Goal: Communication & Community: Share content

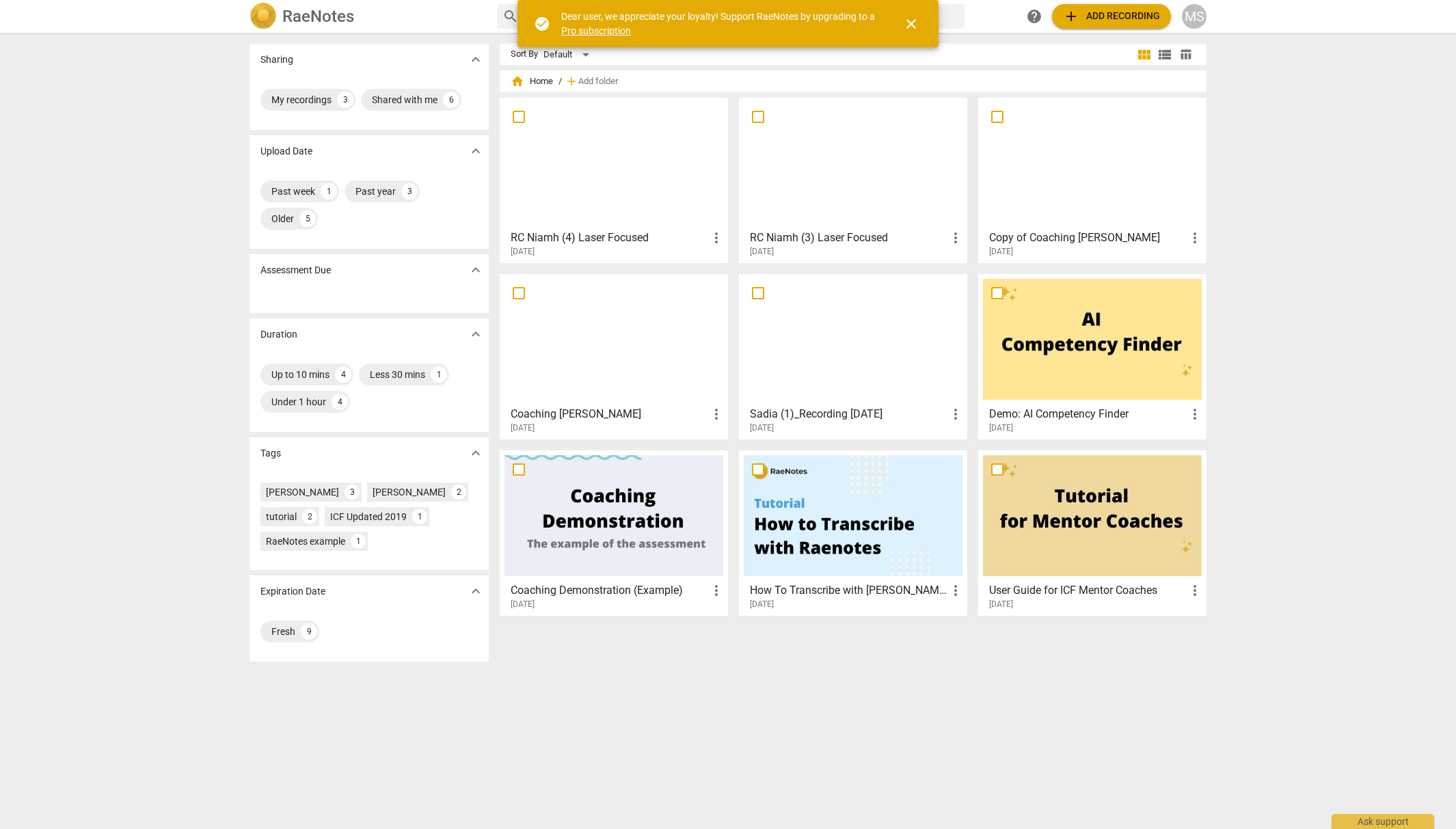
click at [914, 16] on span "close" at bounding box center [911, 24] width 16 height 16
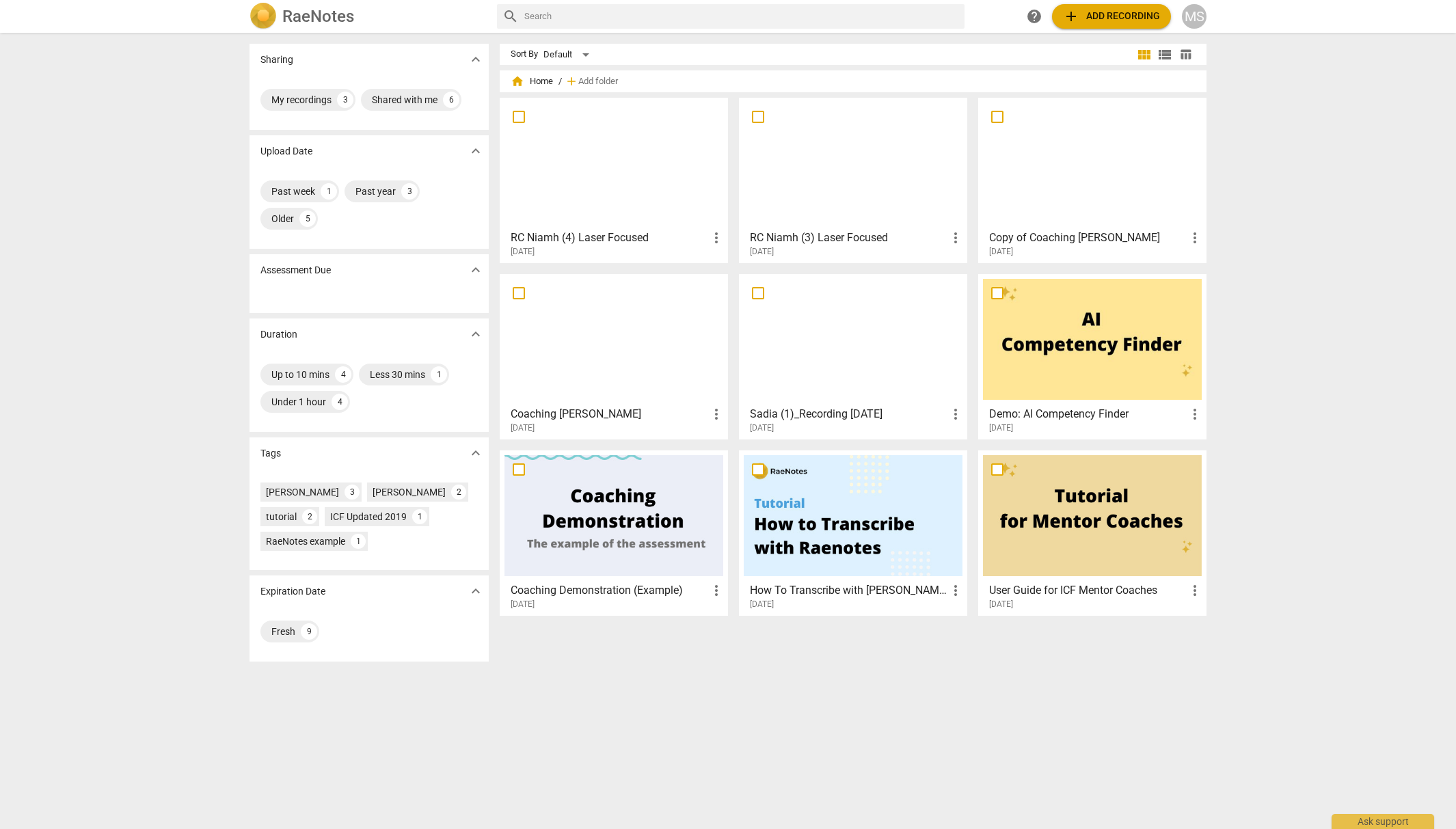
click at [643, 228] on div "RC Niamh (4) Laser Focused more_vert [DATE]" at bounding box center [615, 240] width 220 height 34
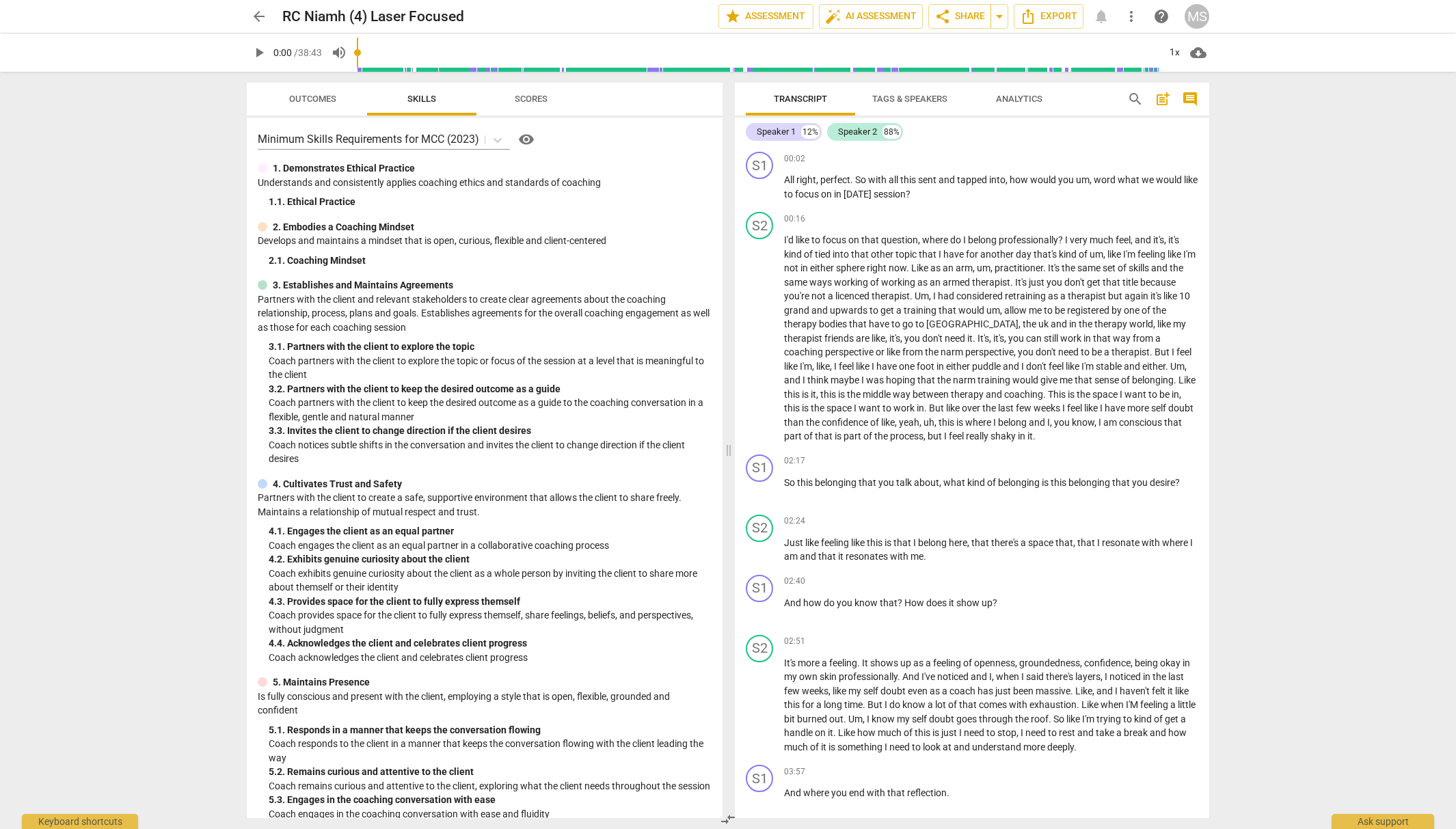
click at [1108, 21] on div "arrow_back RC Niamh (4) Laser Focused edit star Assessment auto_fix_high AI Ass…" at bounding box center [728, 16] width 962 height 24
click at [1103, 21] on div "arrow_back RC Niamh (4) Laser Focused edit star Assessment auto_fix_high AI Ass…" at bounding box center [728, 16] width 962 height 24
click at [1094, 14] on div "arrow_back RC Niamh (4) Laser Focused edit star Assessment auto_fix_high AI Ass…" at bounding box center [728, 16] width 962 height 24
click at [1100, 14] on div "arrow_back RC Niamh (4) Laser Focused edit star Assessment auto_fix_high AI Ass…" at bounding box center [728, 16] width 962 height 24
click at [945, 19] on span "share" at bounding box center [942, 16] width 16 height 16
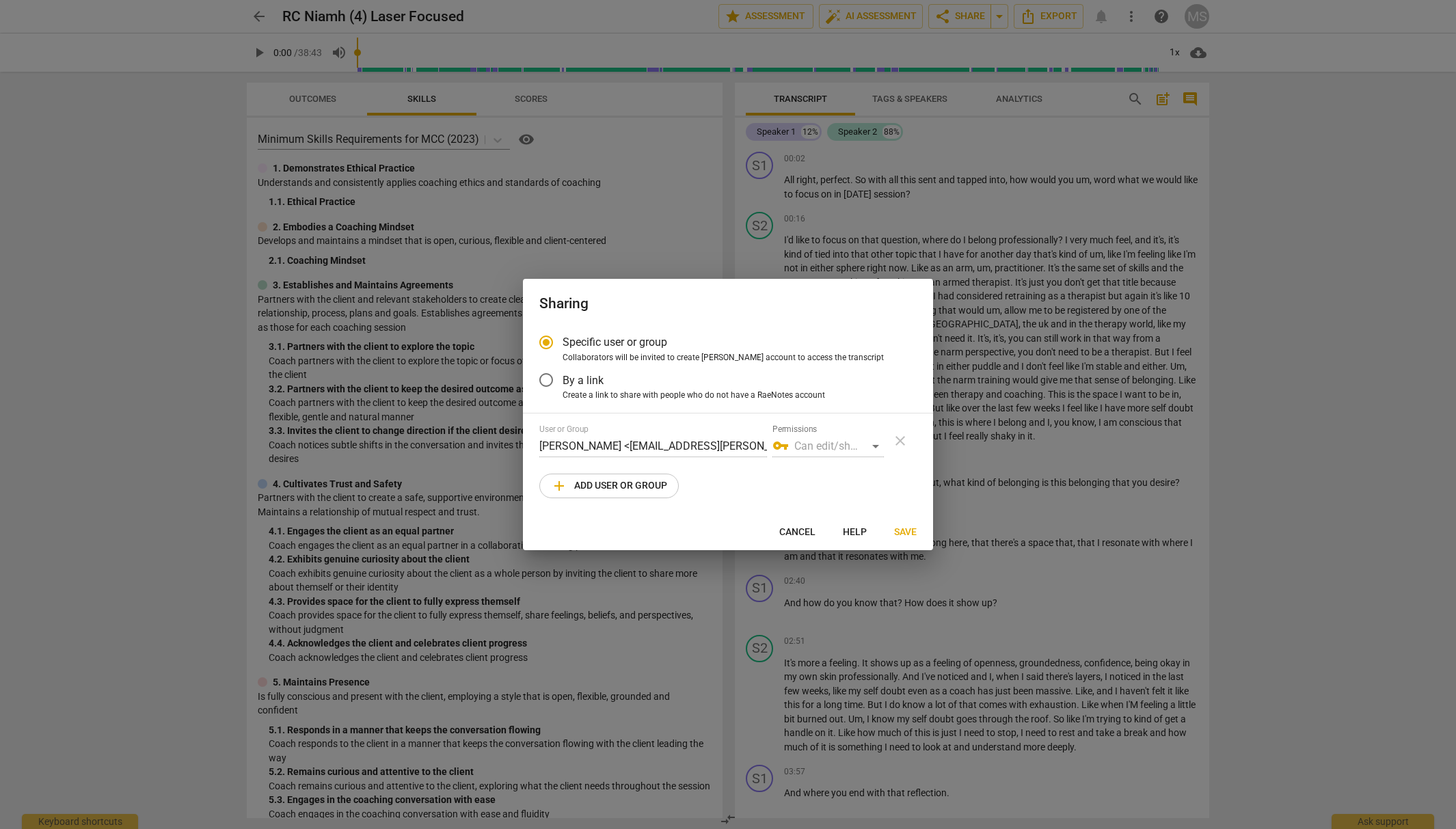
click at [667, 485] on span "add Add user or group" at bounding box center [609, 486] width 116 height 16
radio input "false"
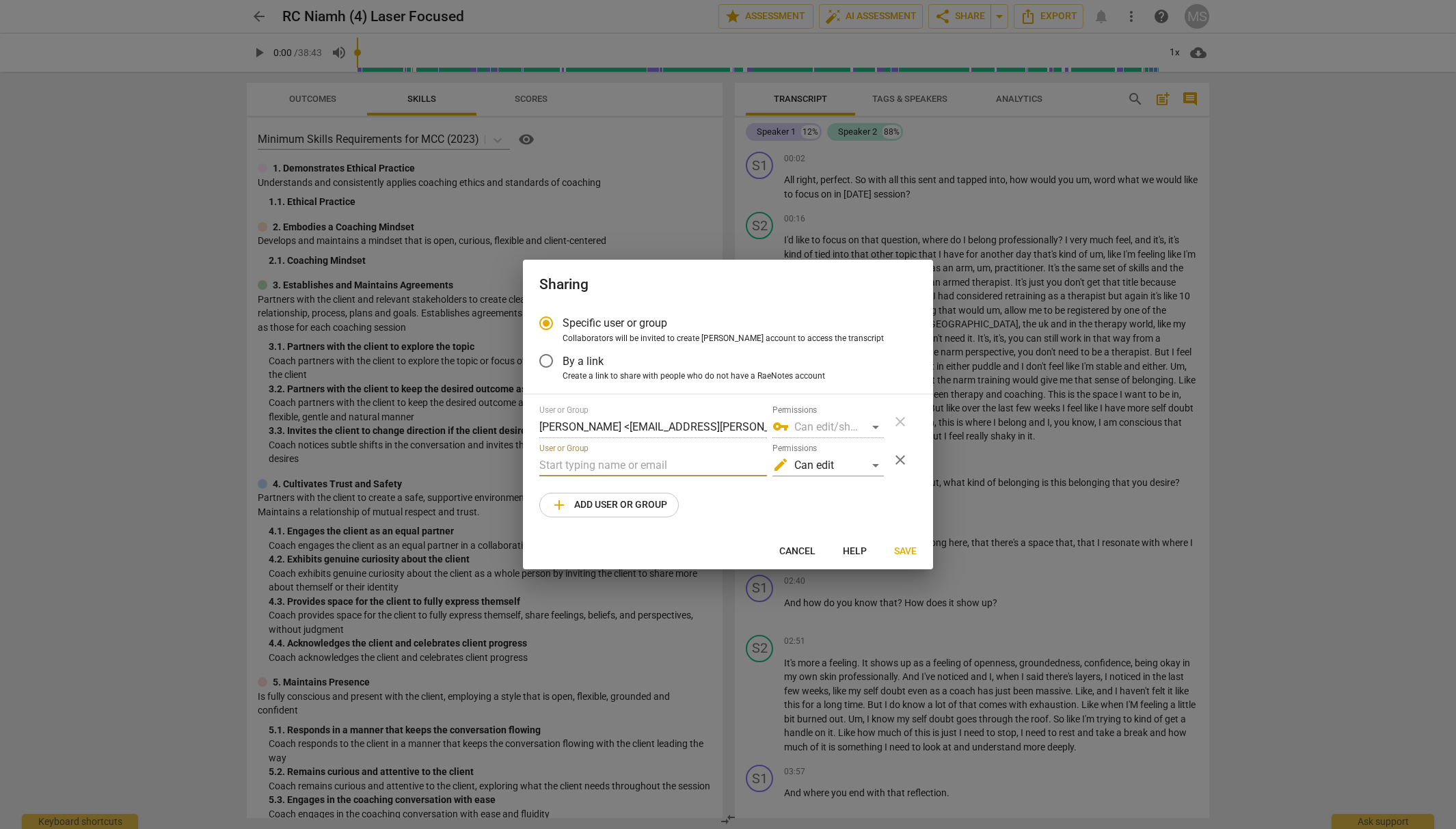
click at [665, 466] on input "text" at bounding box center [653, 465] width 228 height 22
drag, startPoint x: 598, startPoint y: 464, endPoint x: 517, endPoint y: 463, distance: 81.0
click at [517, 463] on div "Sharing Specific user or group Collaborators will be invited to create RaeNotes…" at bounding box center [728, 414] width 1456 height 829
paste input "[EMAIL_ADDRESS][DOMAIN_NAME]"
type input "[PERSON_NAME][EMAIL_ADDRESS][DOMAIN_NAME]"
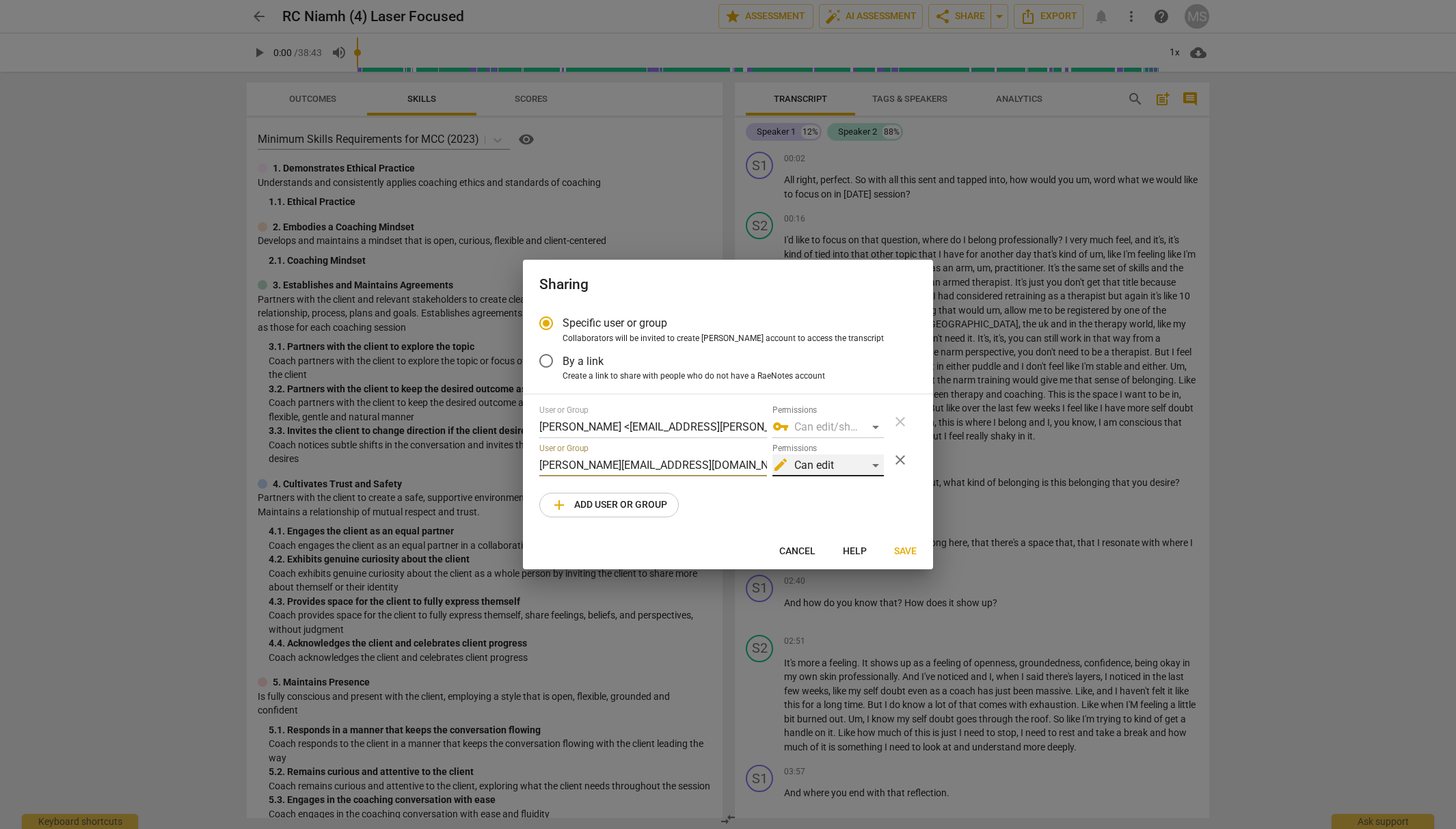
click at [838, 459] on div "edit Can edit" at bounding box center [828, 465] width 112 height 22
click at [842, 466] on li "edit Can edit" at bounding box center [829, 465] width 114 height 33
click at [909, 549] on span "Save" at bounding box center [905, 551] width 23 height 14
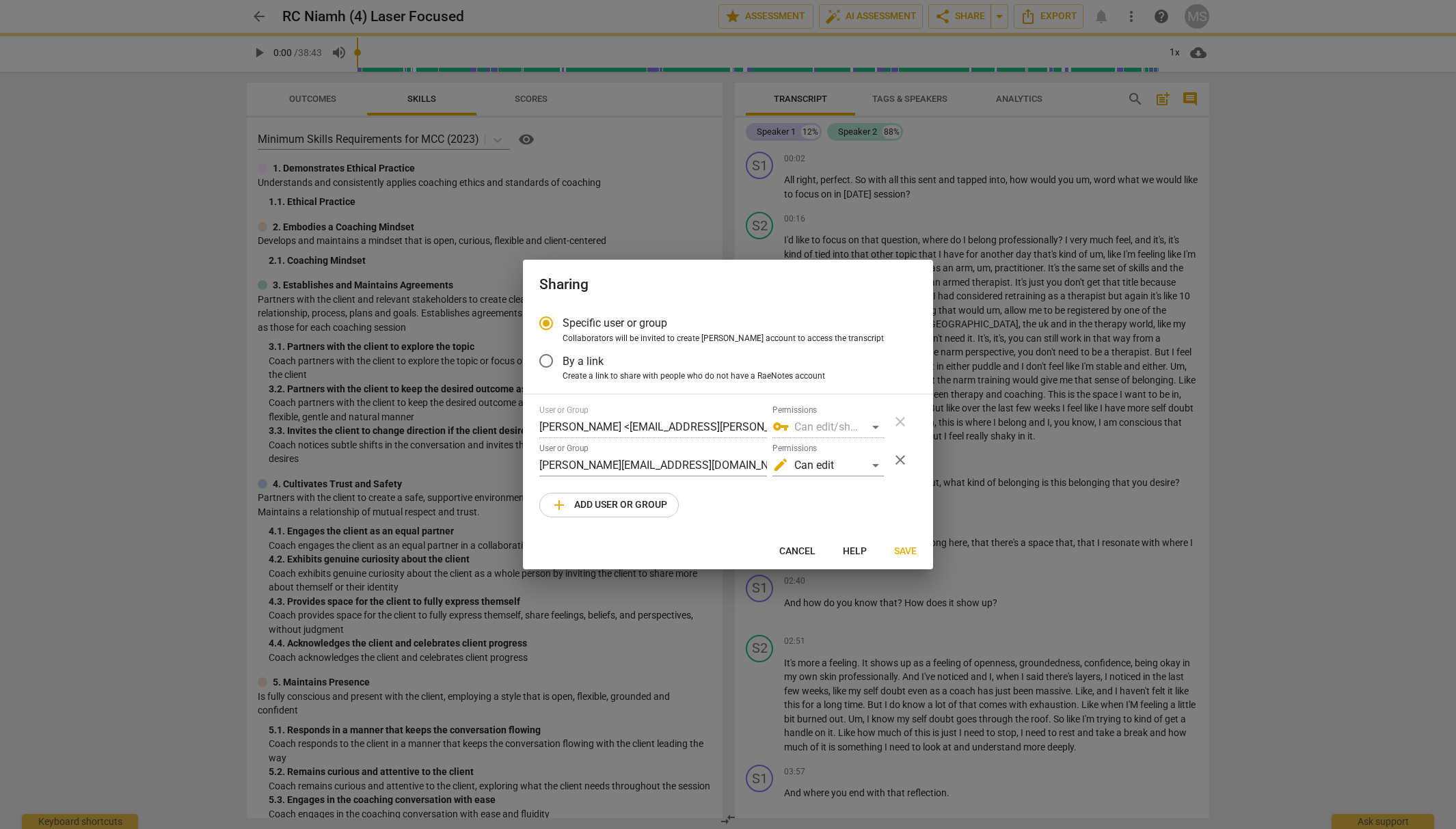
radio input "false"
type input "[PERSON_NAME] <[PERSON_NAME][EMAIL_ADDRESS][DOMAIN_NAME]>"
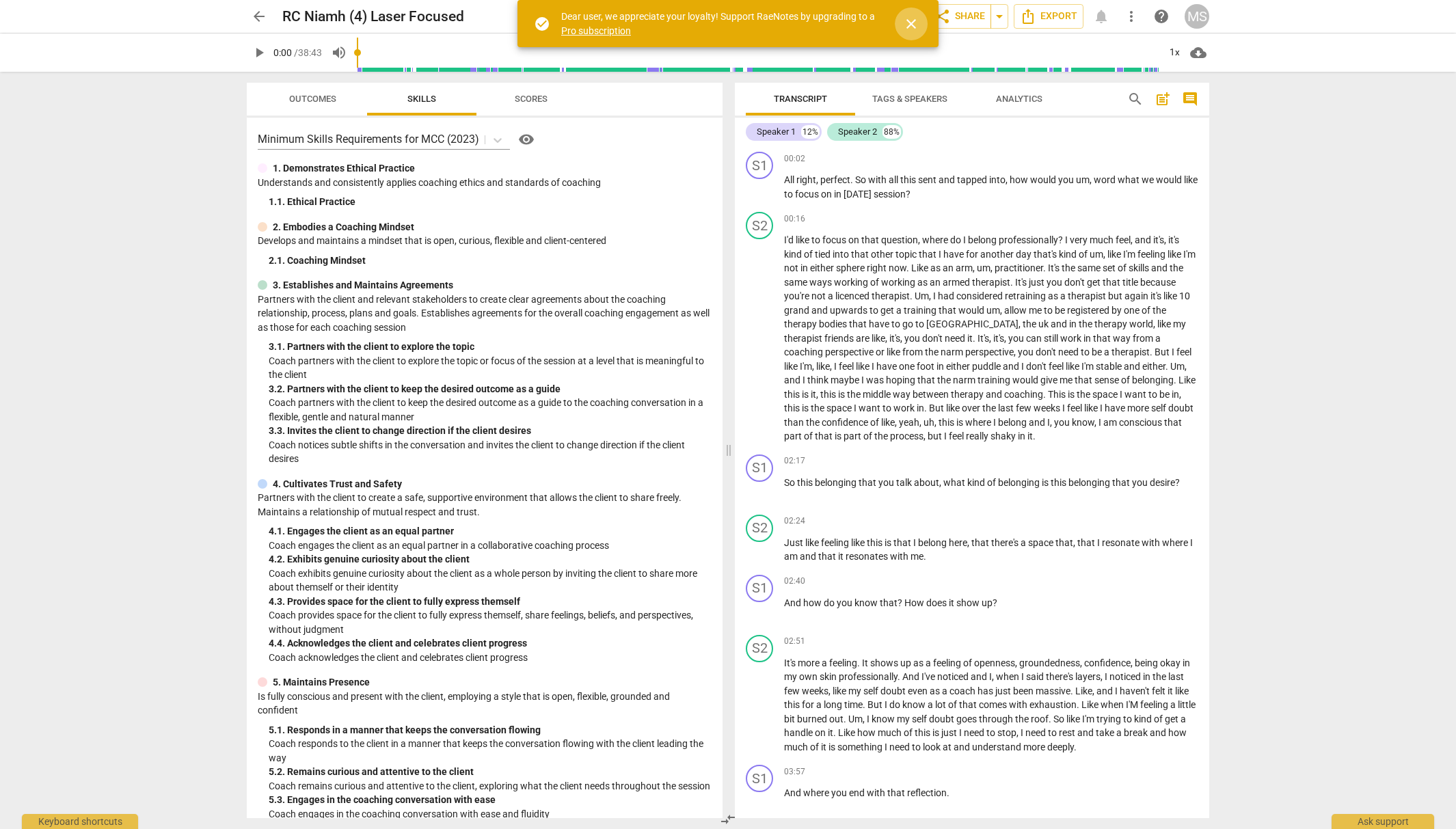
click at [915, 21] on span "close" at bounding box center [911, 24] width 16 height 16
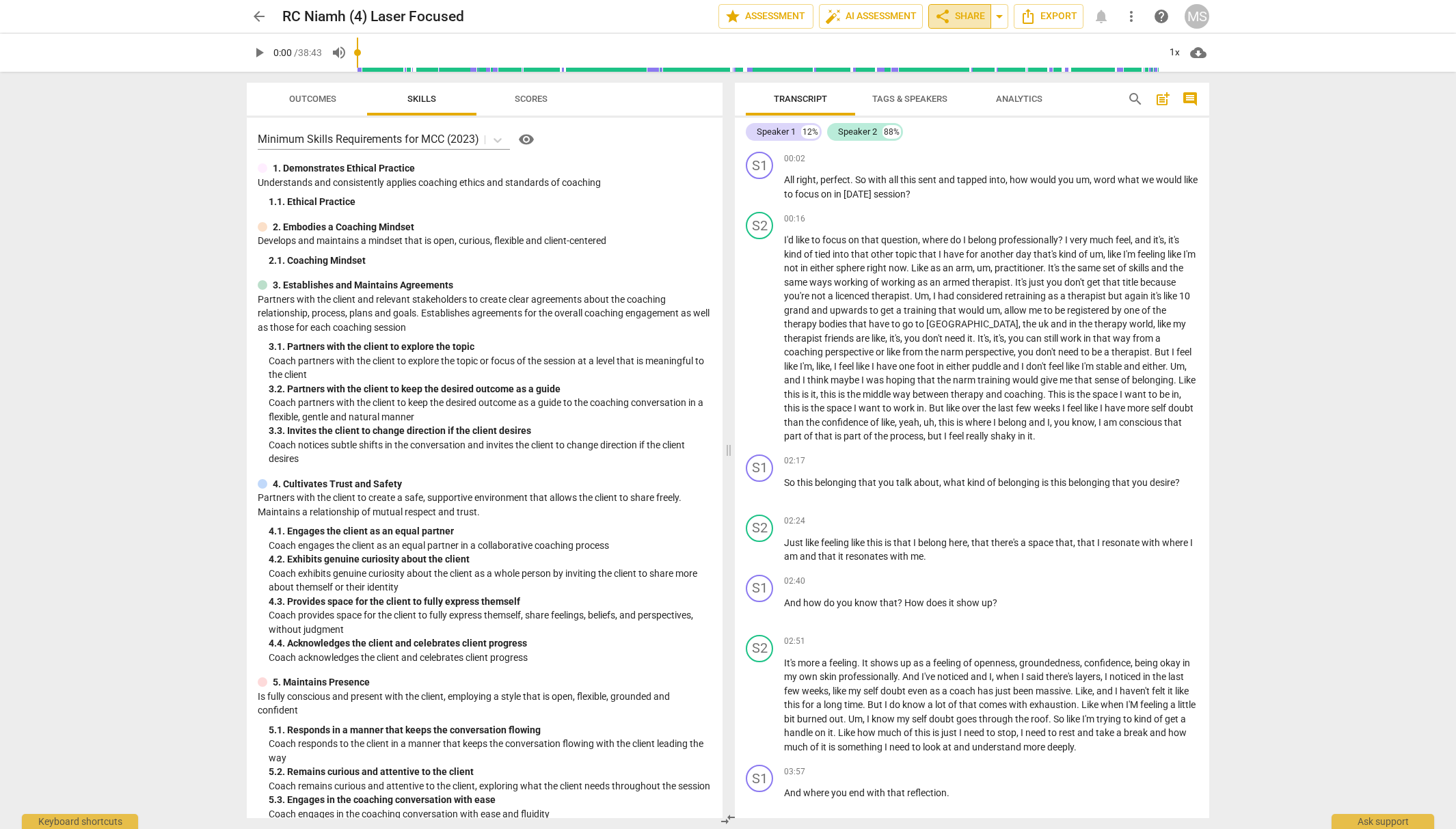
click at [949, 10] on span "share" at bounding box center [942, 16] width 16 height 16
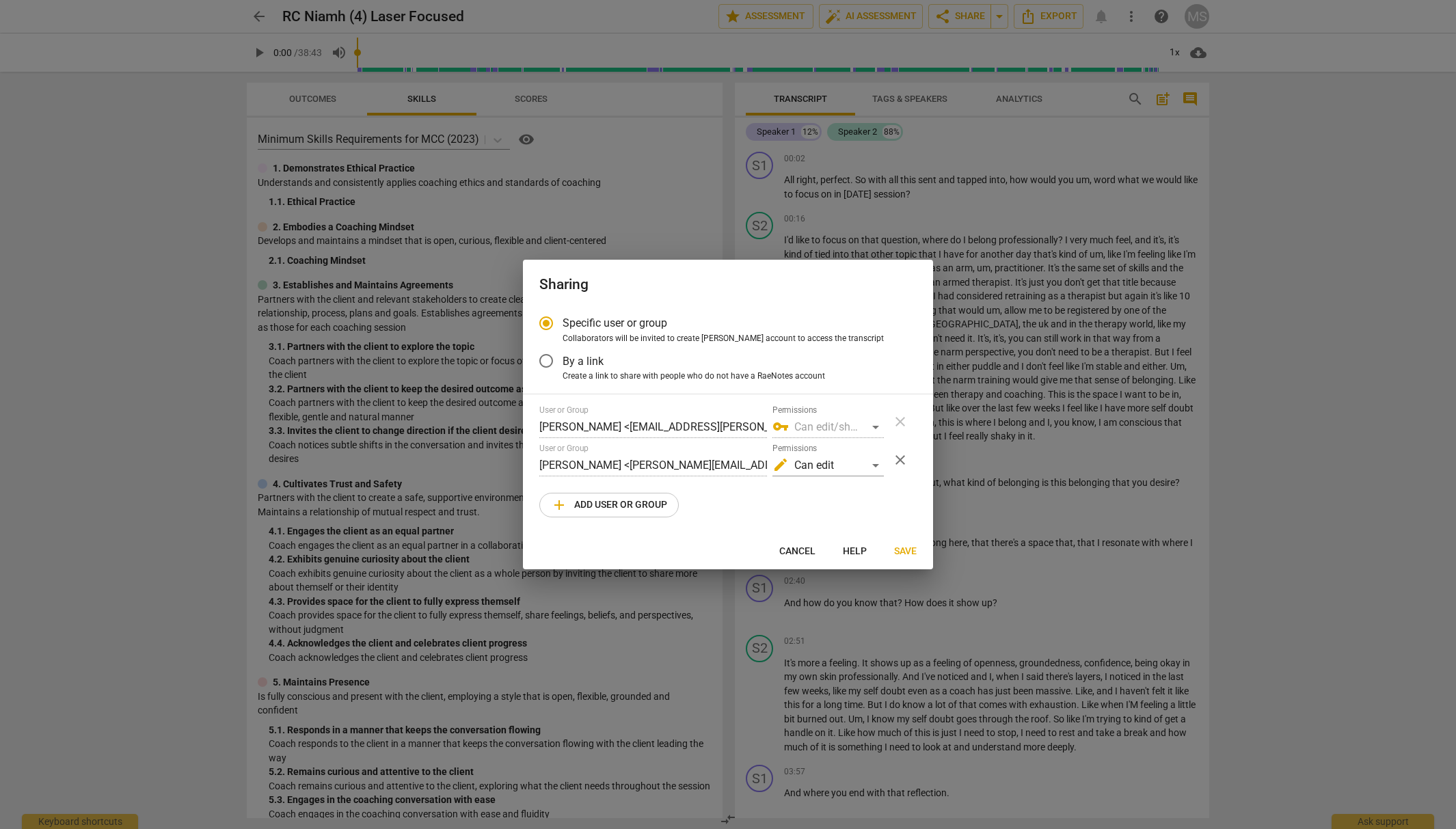
click at [912, 550] on span "Save" at bounding box center [905, 551] width 23 height 14
radio input "false"
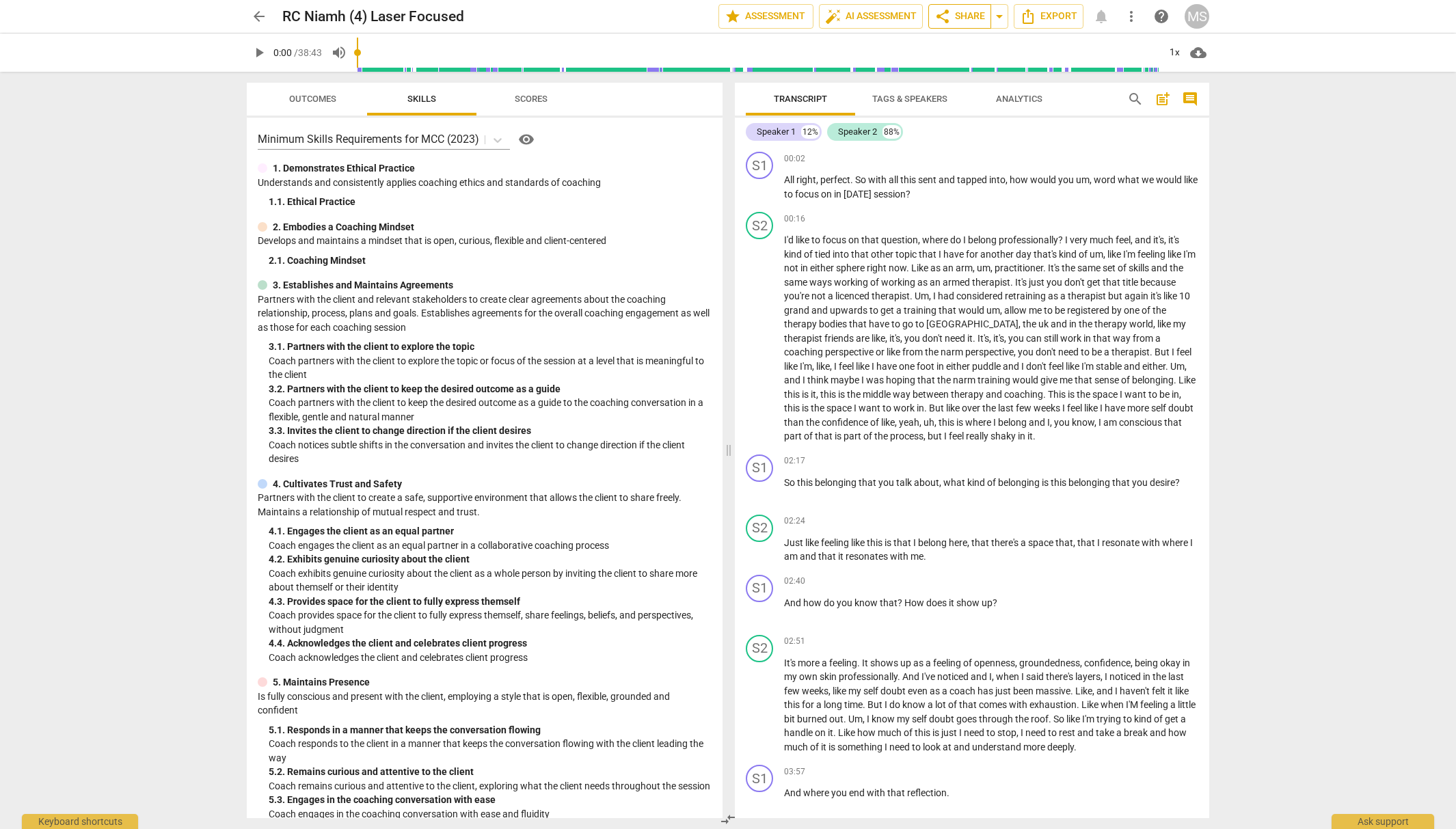
click at [951, 19] on span "share Share" at bounding box center [959, 16] width 51 height 16
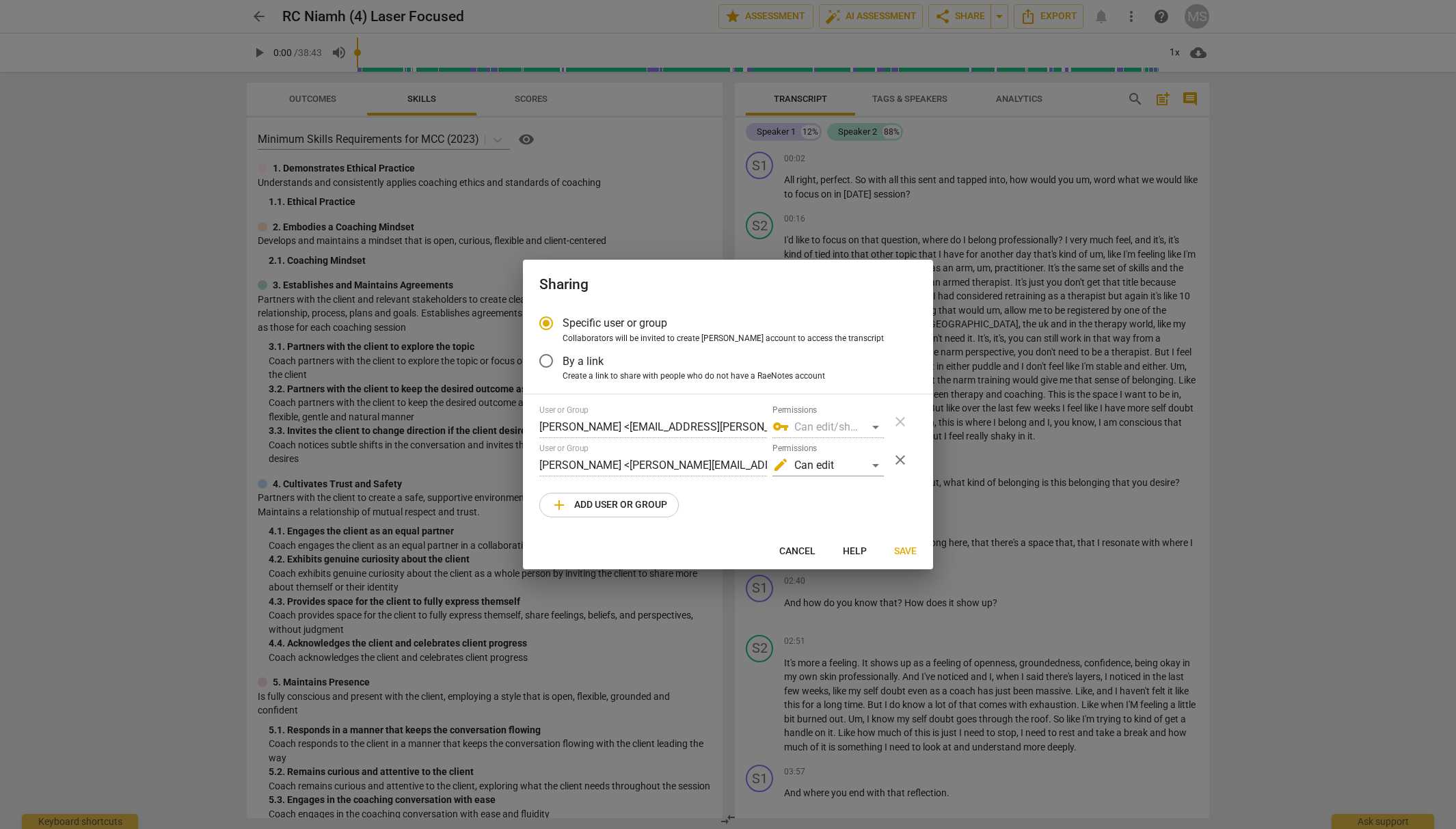
click at [904, 551] on span "Save" at bounding box center [905, 551] width 23 height 14
radio input "false"
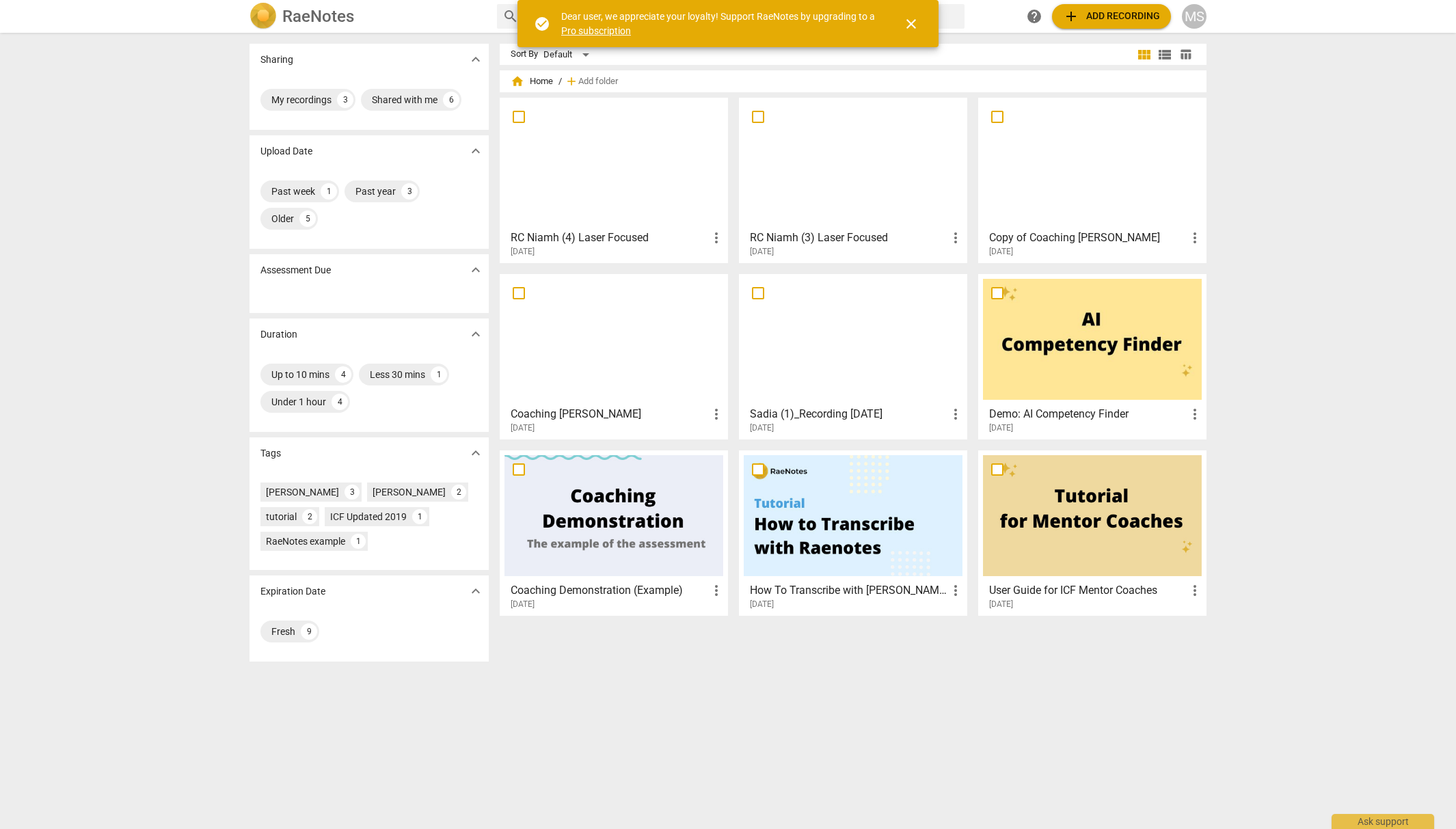
click at [645, 225] on div "RC Niamh (4) Laser Focused more_vert [DATE]" at bounding box center [615, 240] width 220 height 34
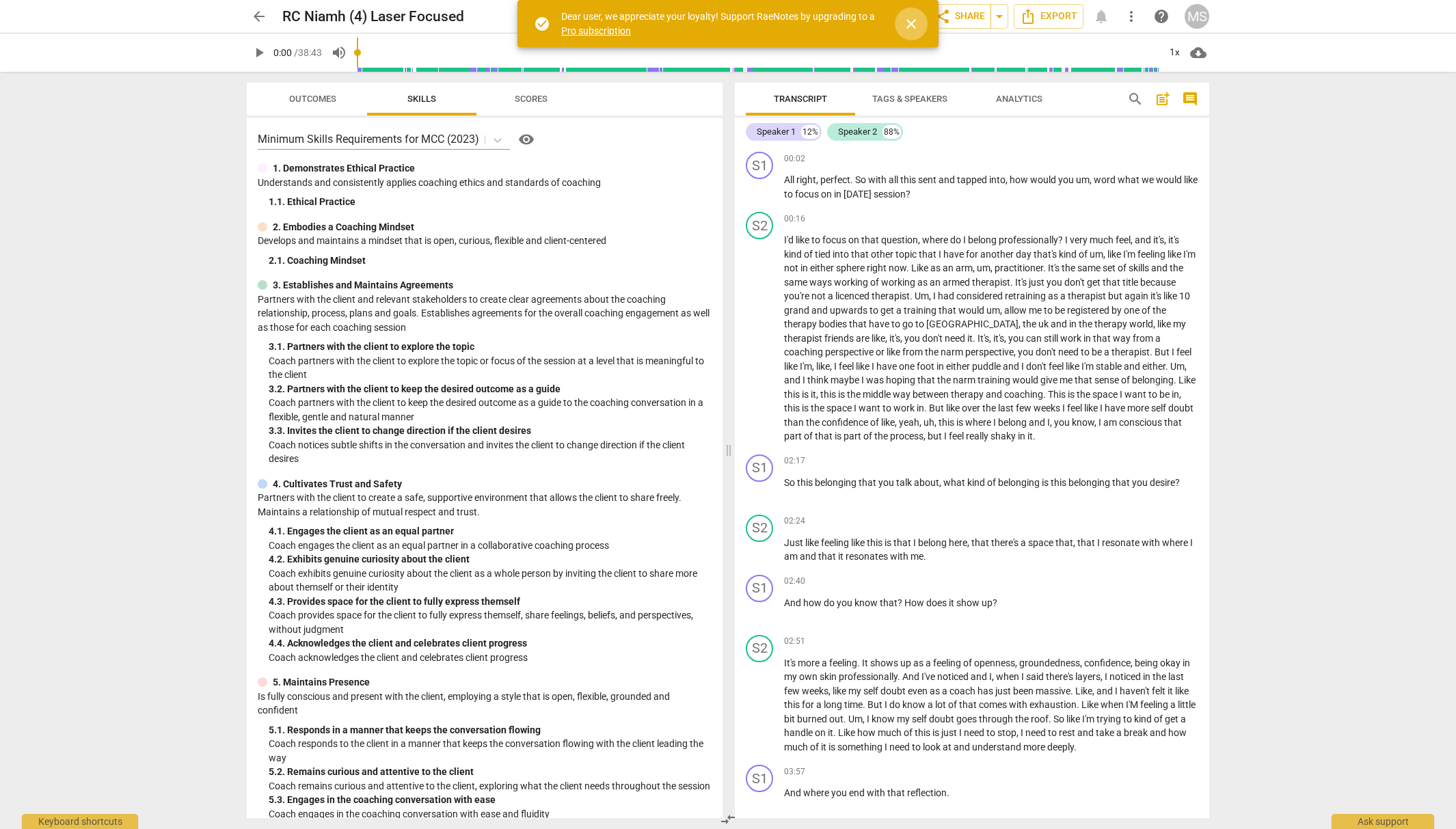
click at [912, 23] on span "close" at bounding box center [911, 24] width 16 height 16
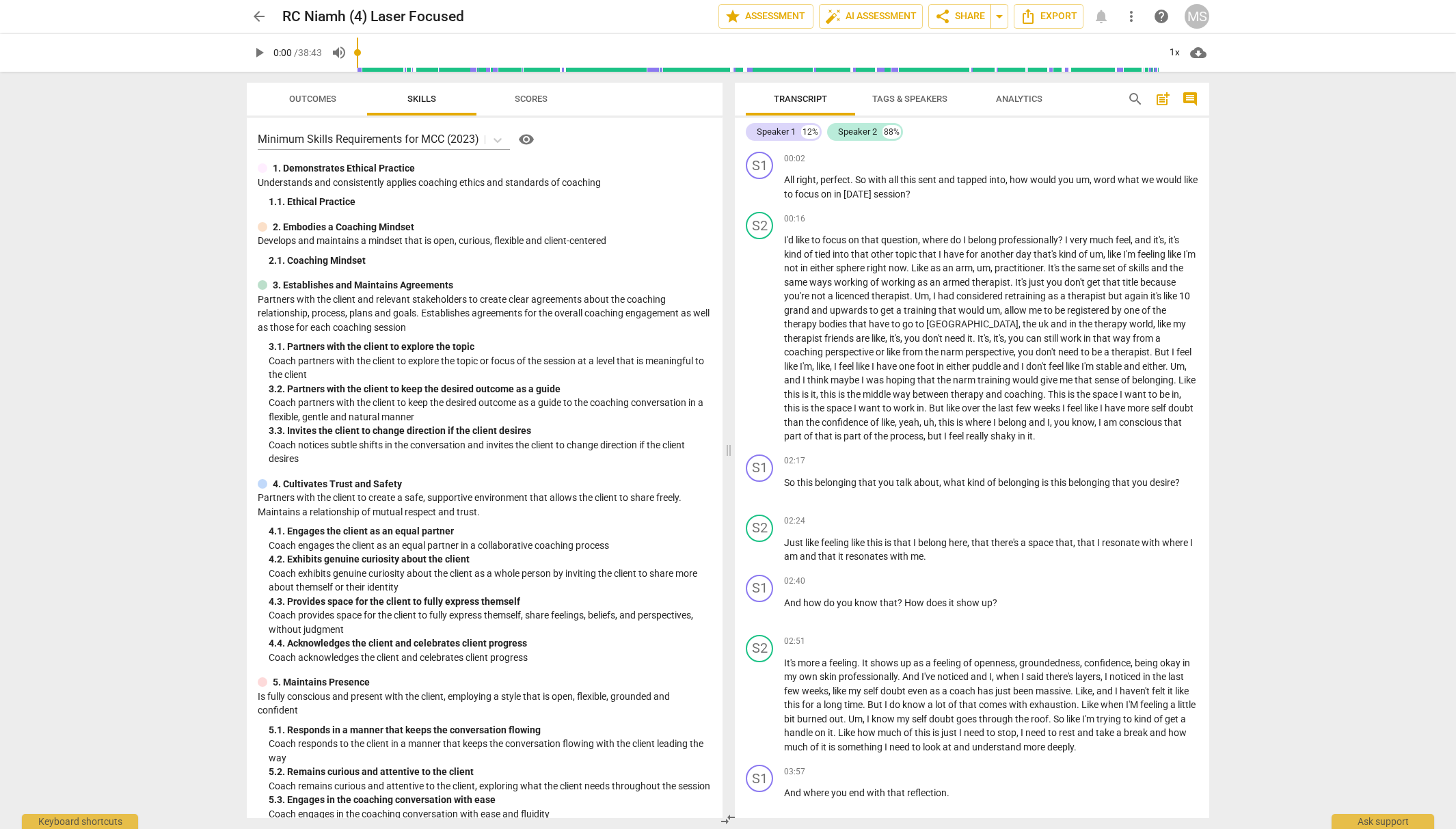
click at [968, 3] on div "arrow_back RC Niamh (4) Laser Focused edit star Assessment auto_fix_high AI Ass…" at bounding box center [728, 16] width 1434 height 33
click at [968, 7] on button "share Share" at bounding box center [959, 16] width 63 height 24
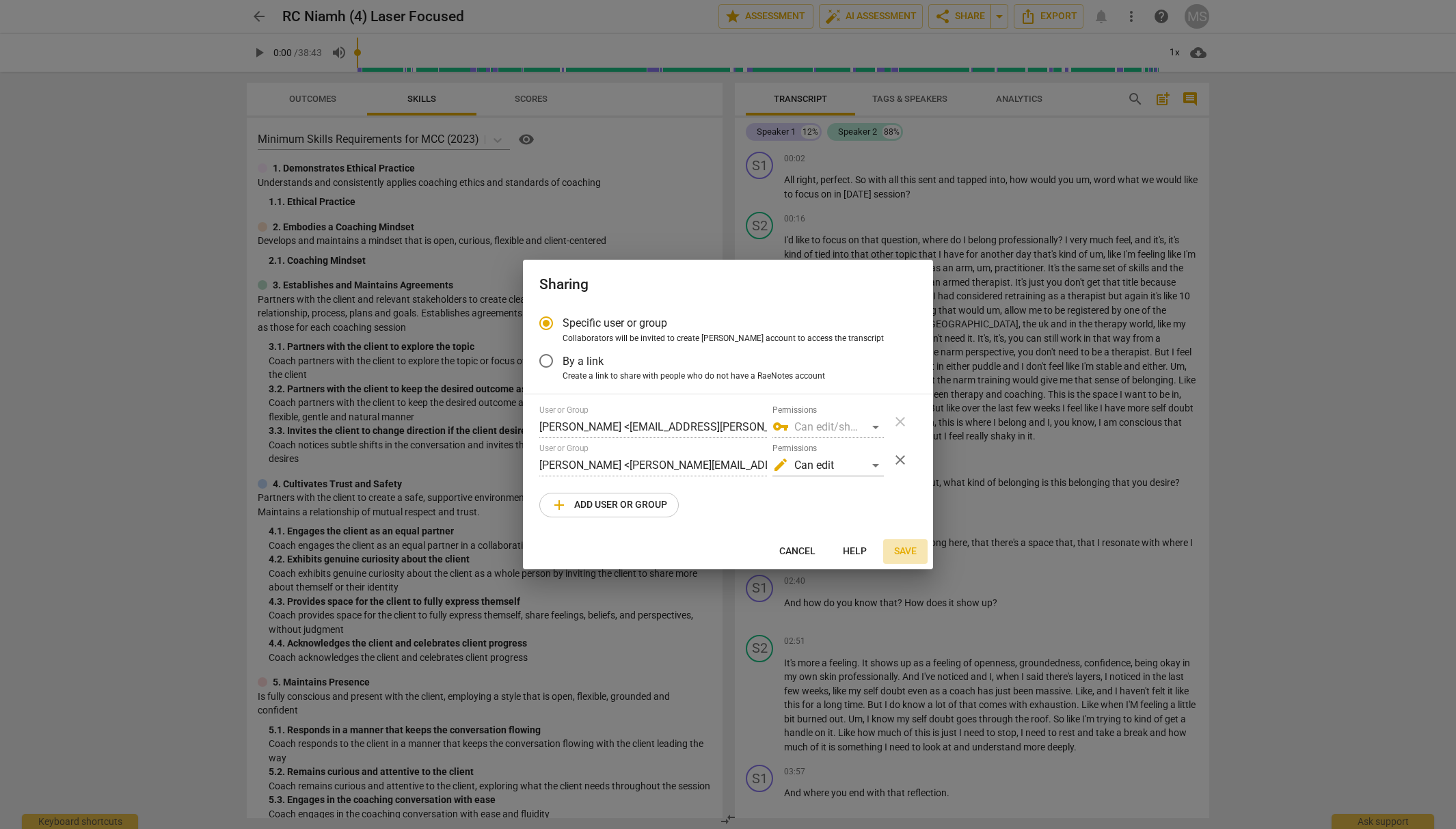
click at [899, 545] on span "Save" at bounding box center [905, 551] width 23 height 14
radio input "false"
